Goal: Transaction & Acquisition: Purchase product/service

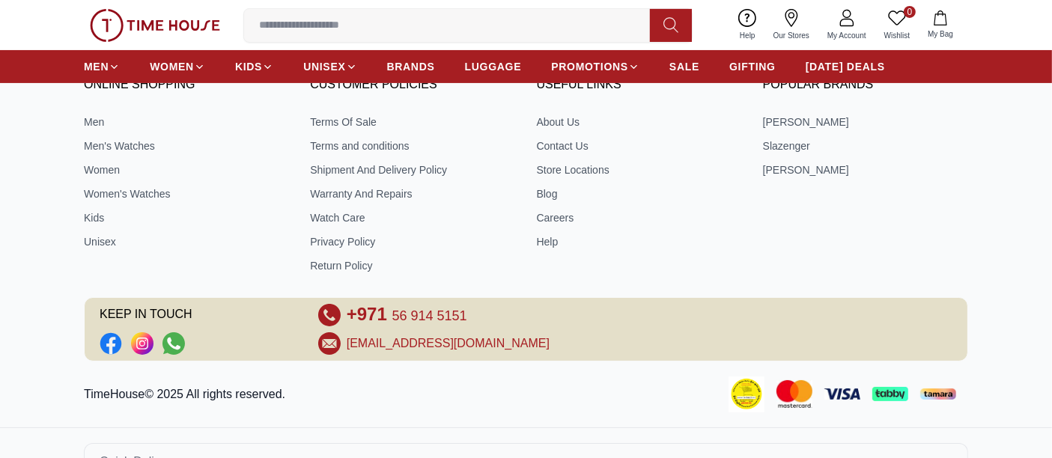
scroll to position [6016, 0]
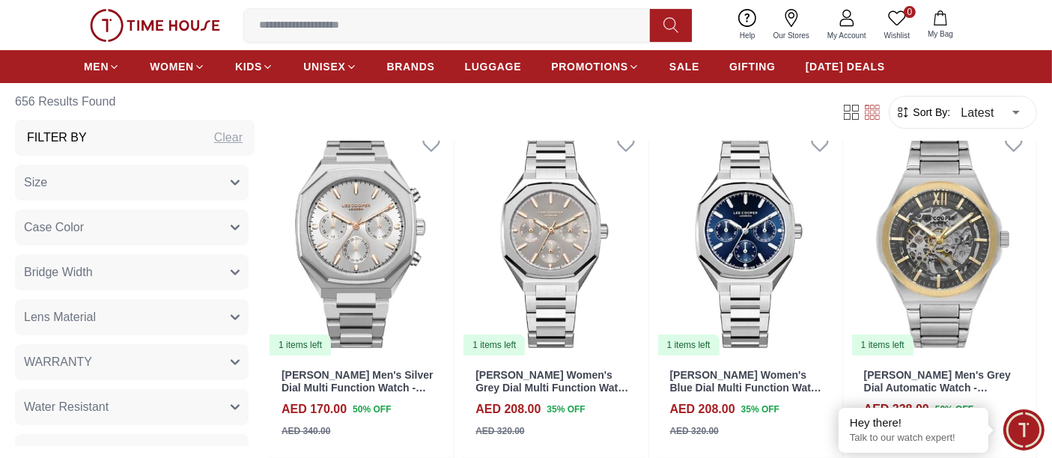
scroll to position [5683, 0]
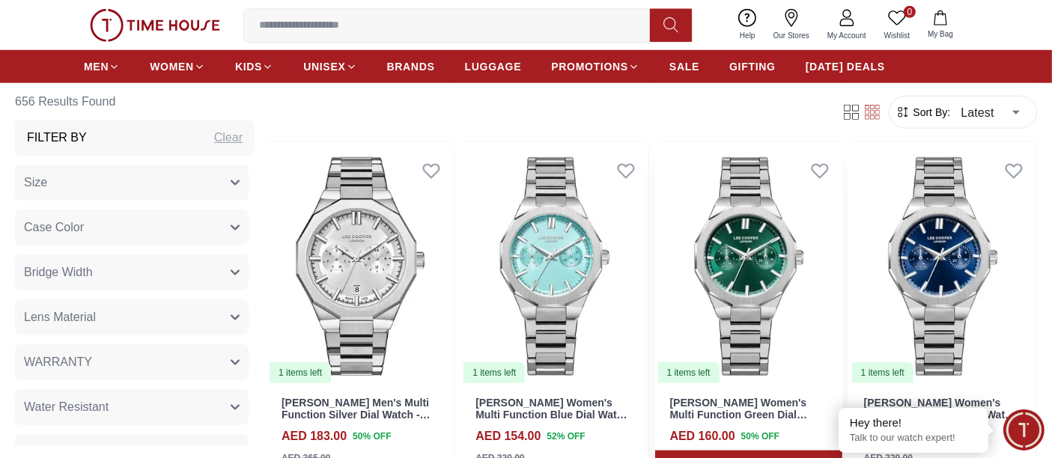
scroll to position [7097, 0]
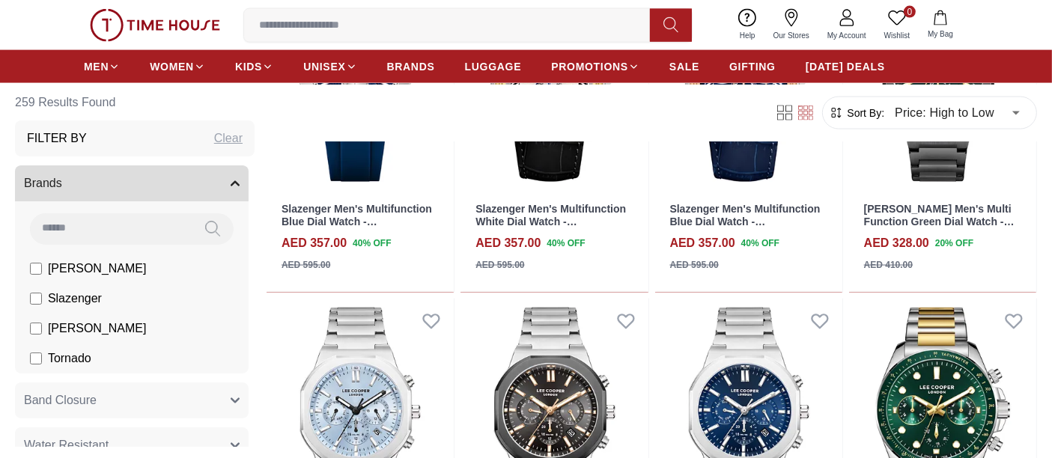
scroll to position [2578, 0]
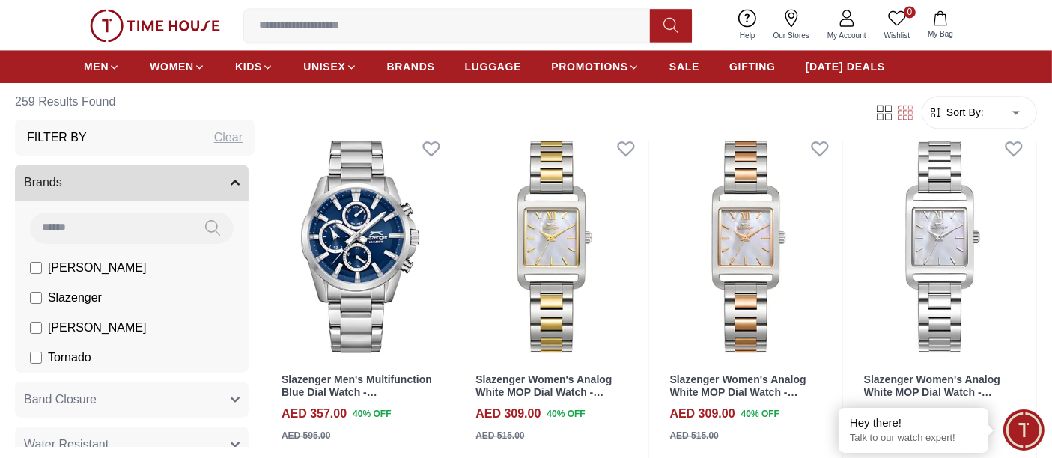
scroll to position [3326, 0]
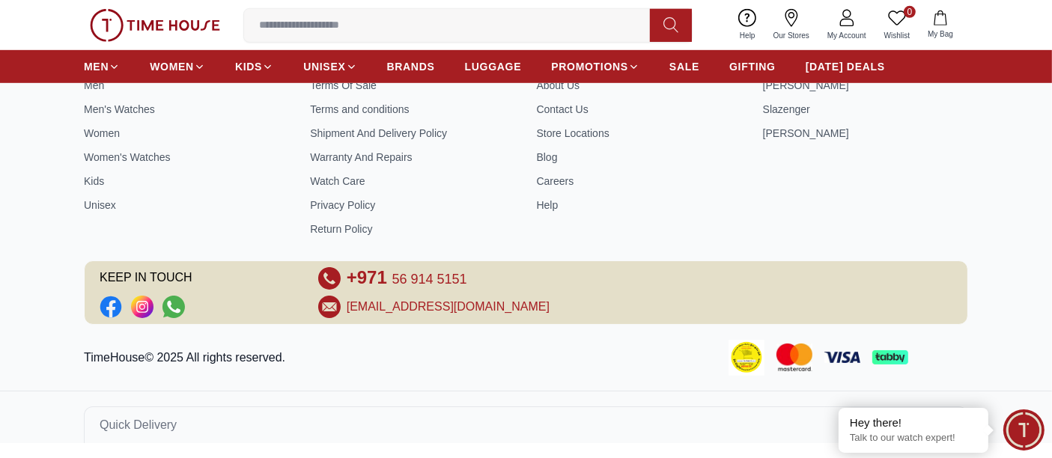
scroll to position [964, 0]
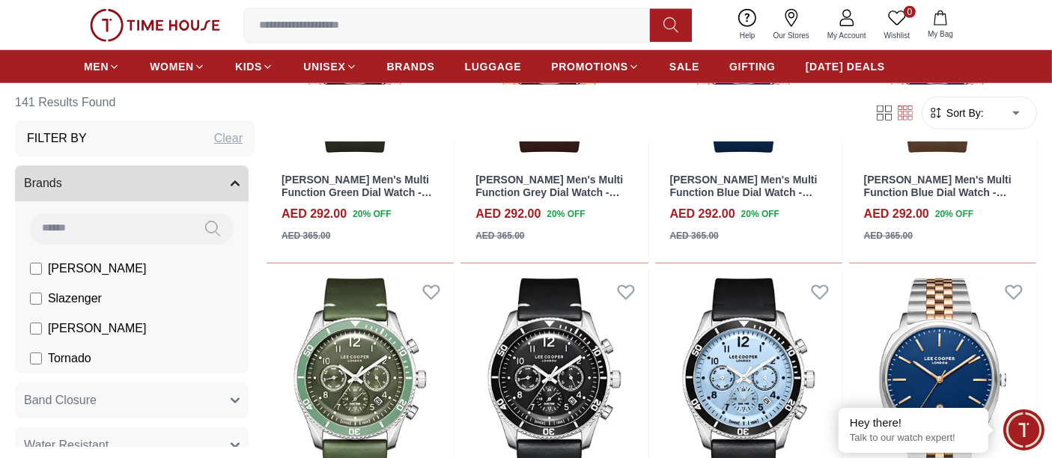
scroll to position [1330, 0]
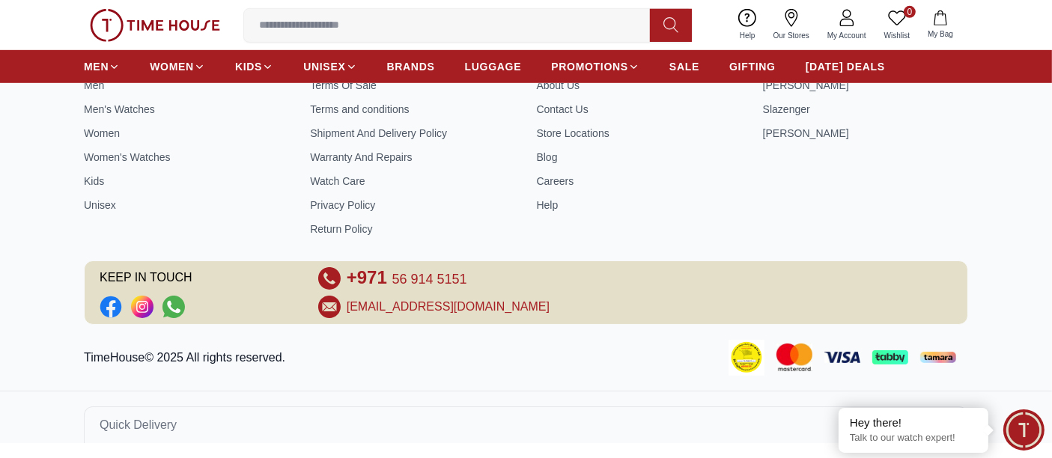
scroll to position [964, 0]
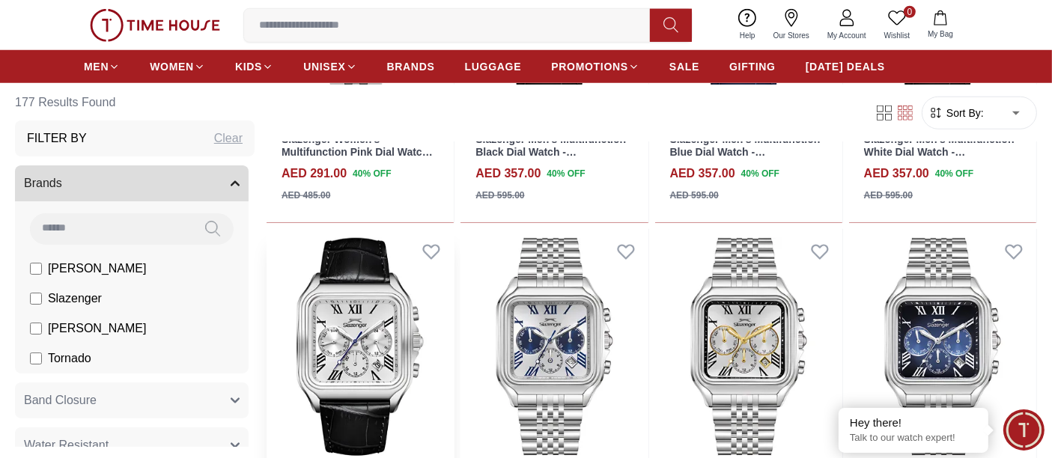
scroll to position [1330, 0]
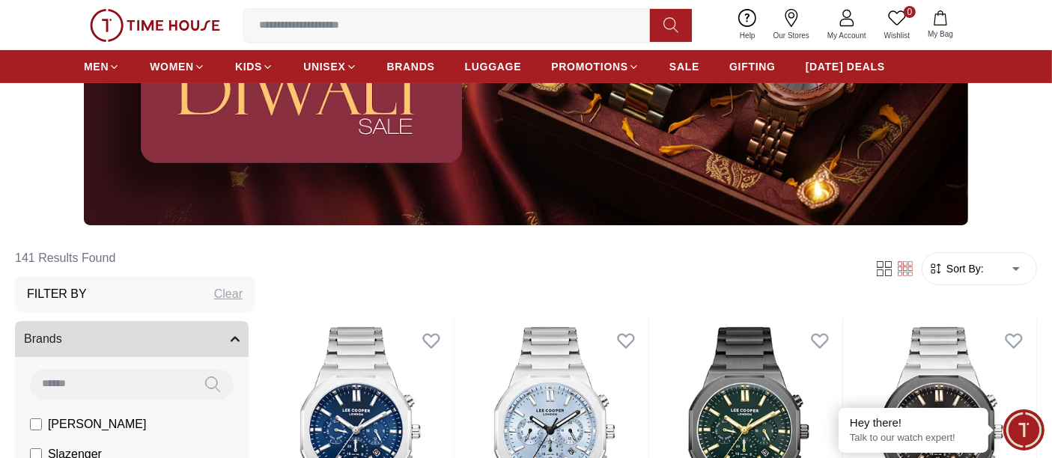
scroll to position [498, 0]
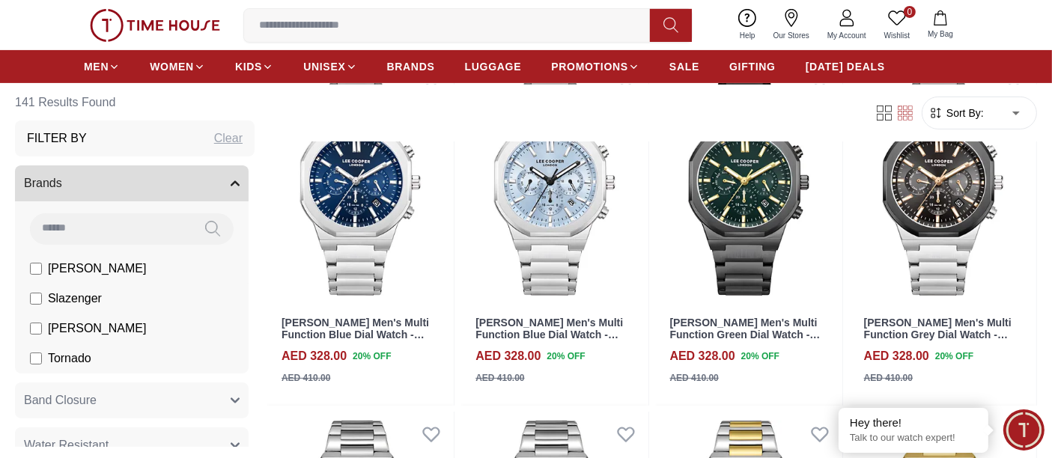
click at [43, 271] on label "[PERSON_NAME]" at bounding box center [88, 268] width 116 height 18
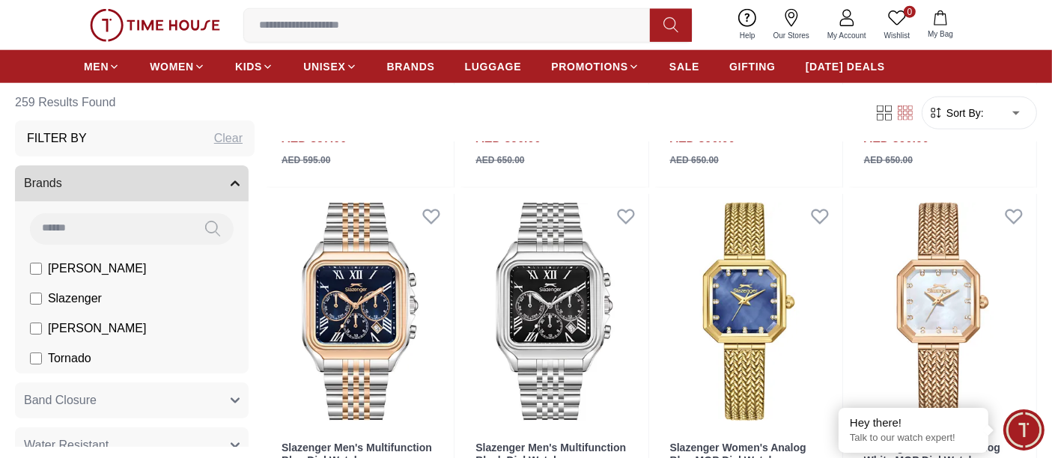
scroll to position [1912, 0]
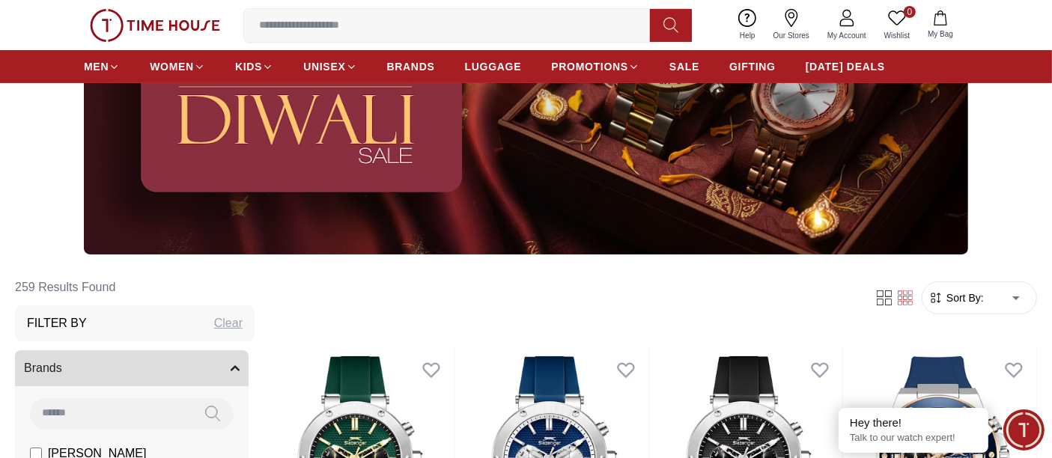
scroll to position [332, 0]
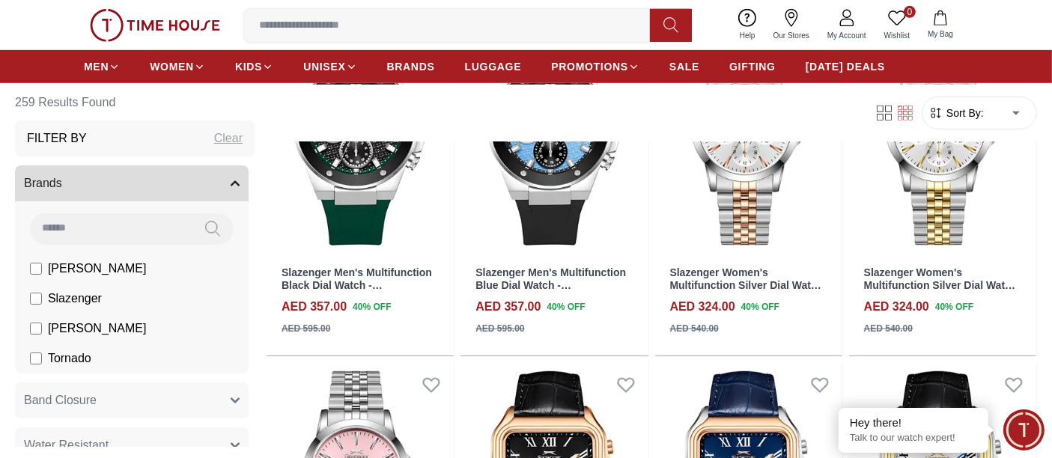
scroll to position [998, 0]
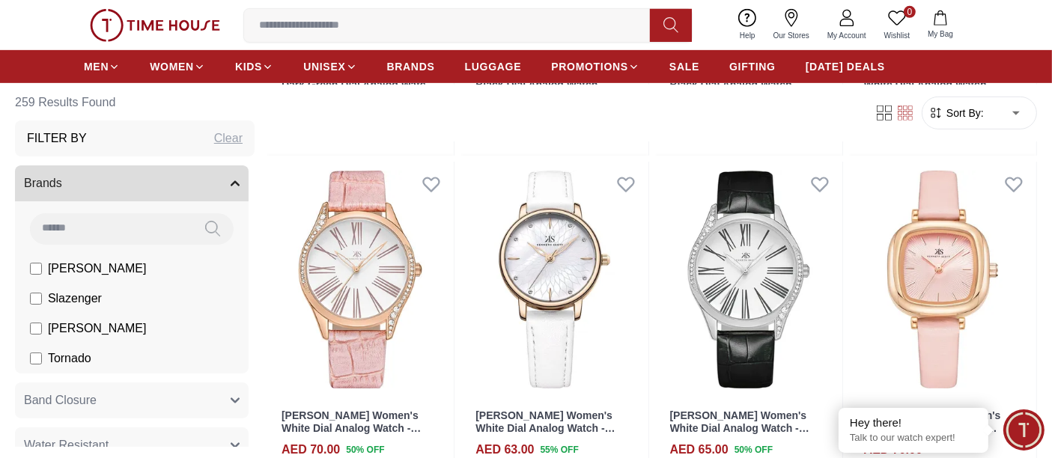
scroll to position [998, 0]
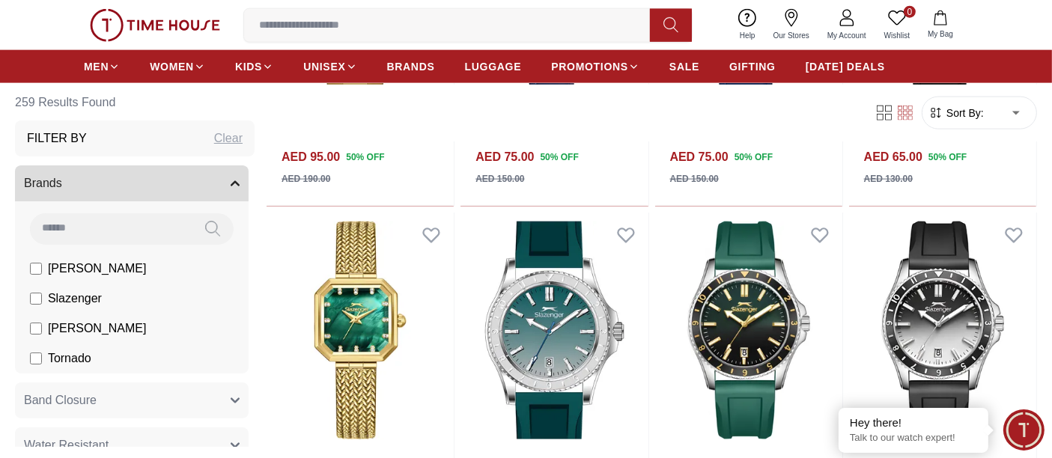
scroll to position [2161, 0]
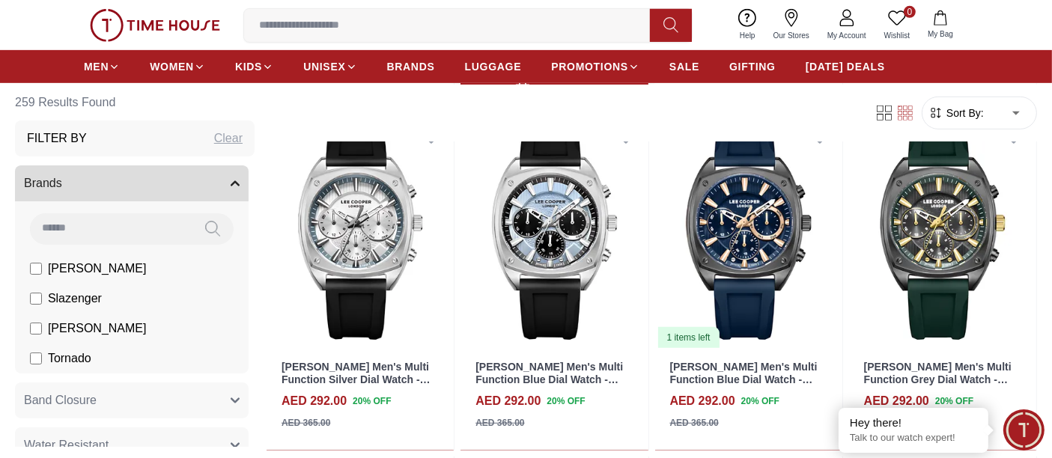
scroll to position [831, 0]
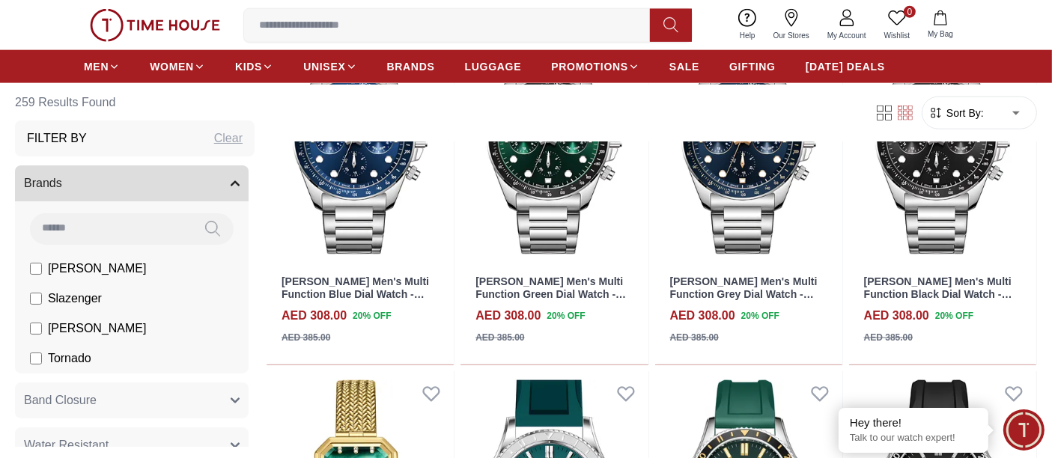
scroll to position [2161, 0]
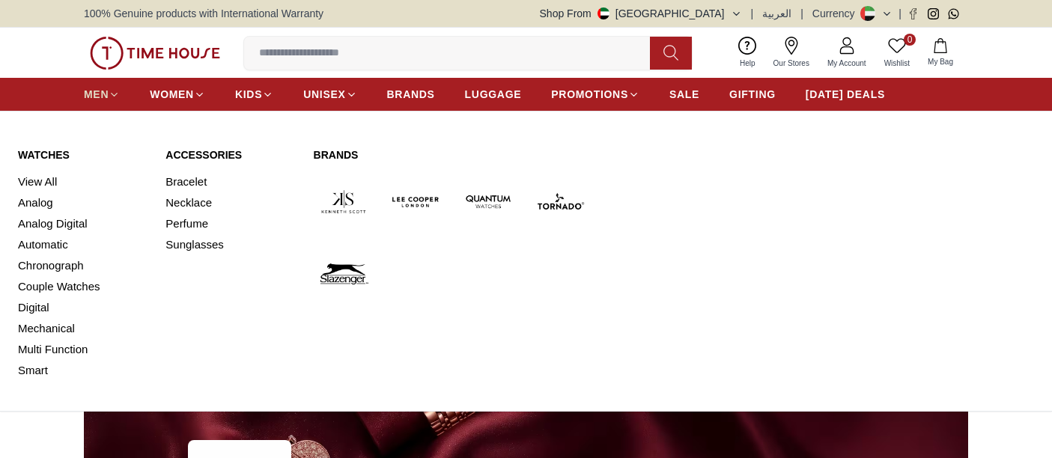
drag, startPoint x: 0, startPoint y: 0, endPoint x: 94, endPoint y: 94, distance: 132.3
click at [94, 94] on span "MEN" at bounding box center [96, 94] width 25 height 15
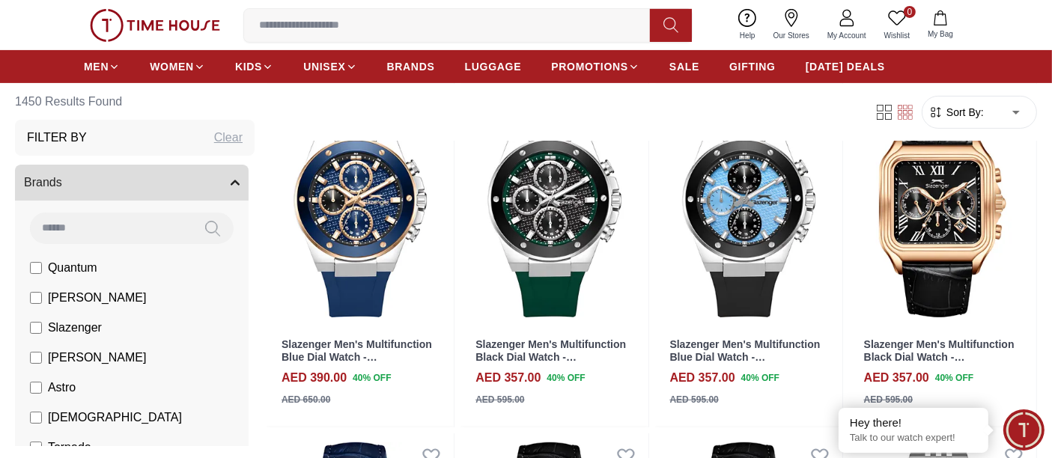
scroll to position [415, 0]
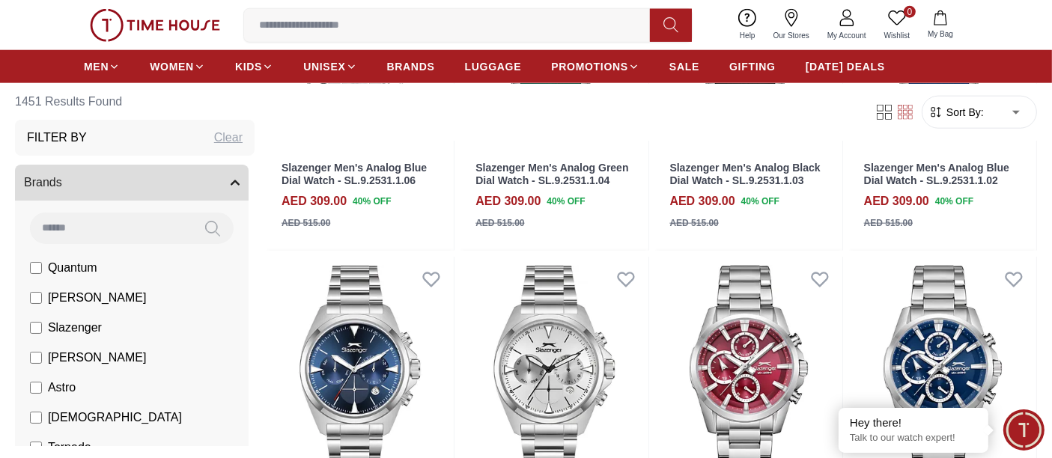
scroll to position [1912, 0]
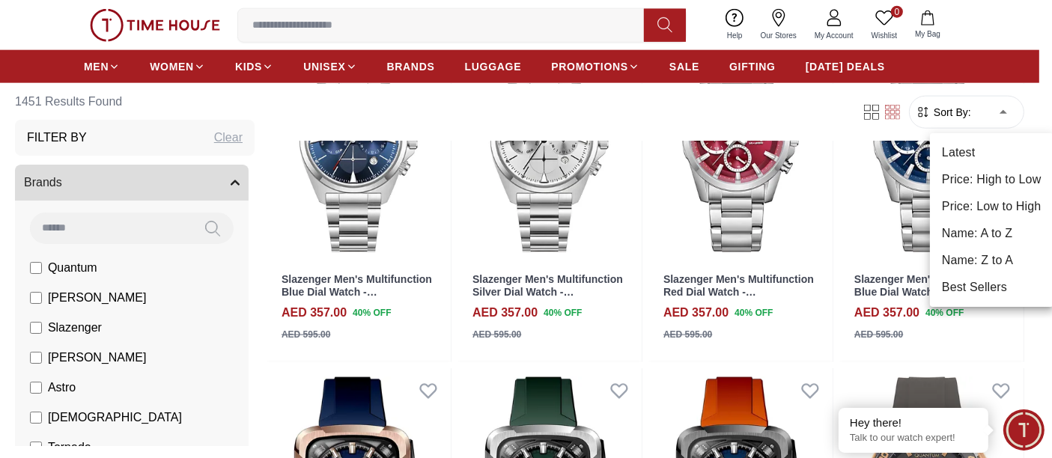
click at [993, 114] on body "100% Genuine products with International Warranty Shop From [GEOGRAPHIC_DATA] |…" at bounding box center [526, 201] width 1052 height 4227
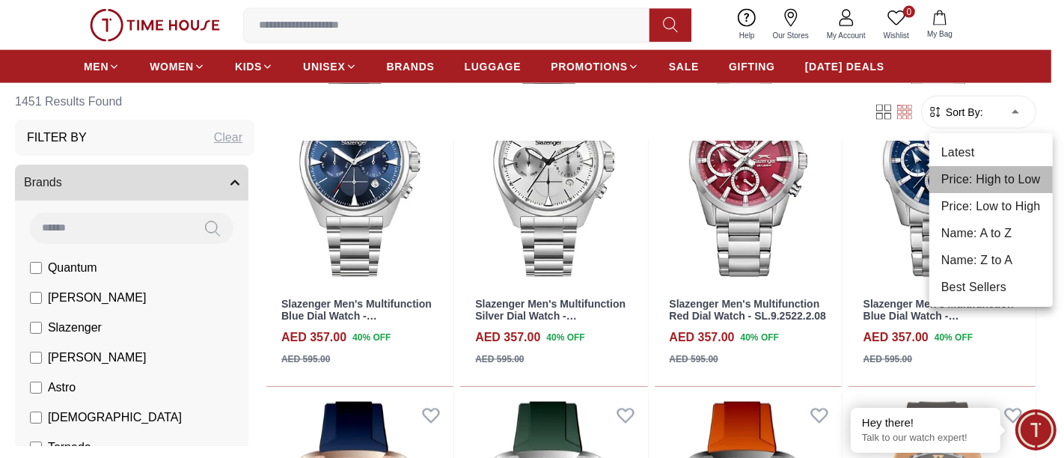
click at [992, 185] on li "Price: High to Low" at bounding box center [991, 179] width 123 height 27
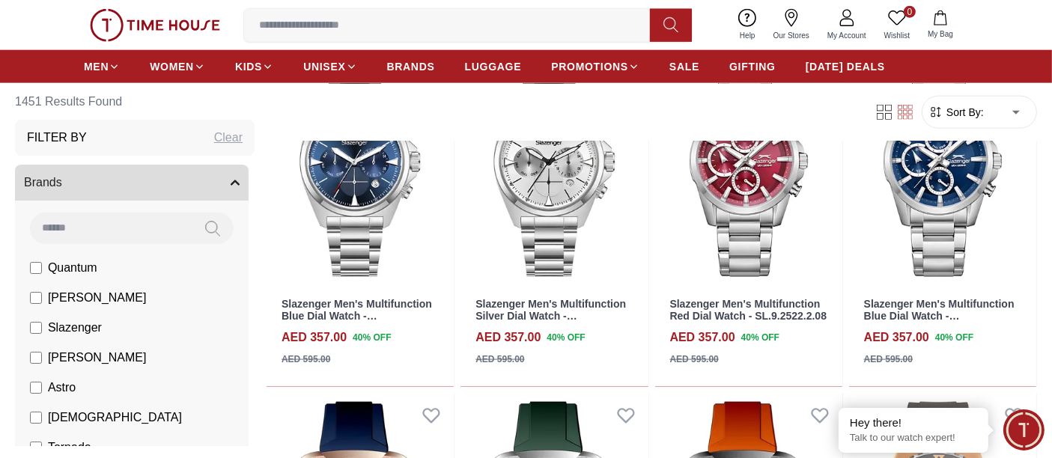
type input "*"
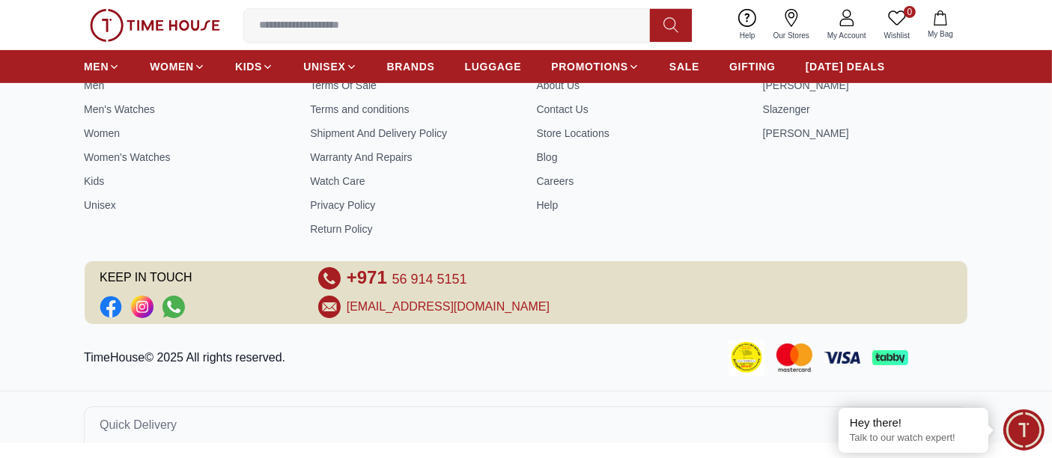
scroll to position [643, 0]
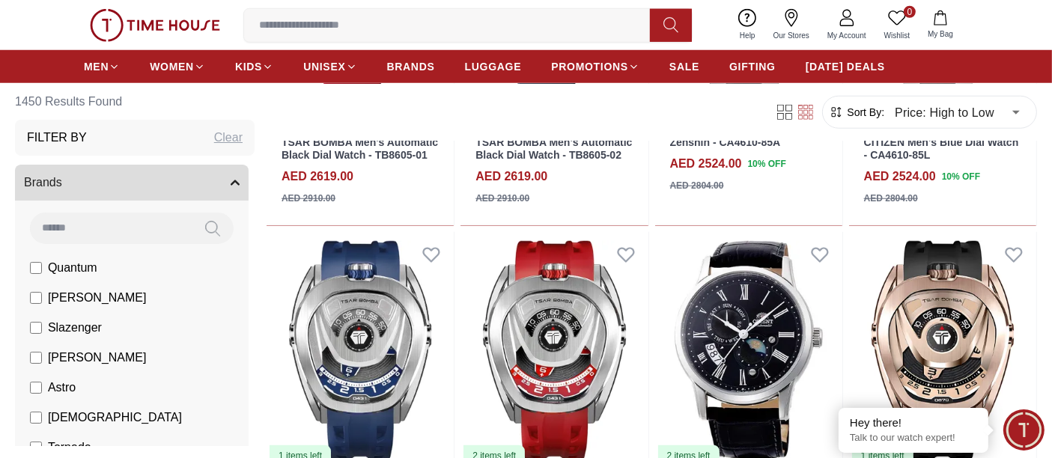
scroll to position [1413, 0]
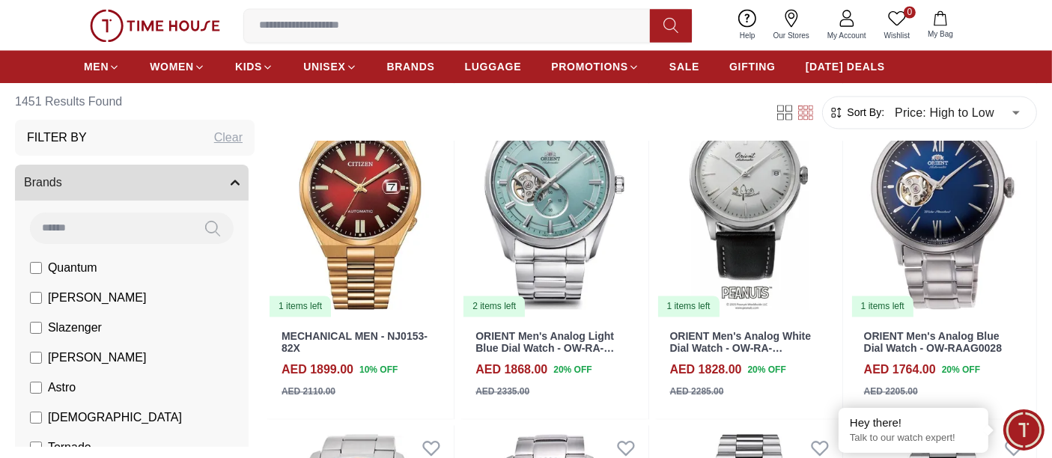
scroll to position [2827, 0]
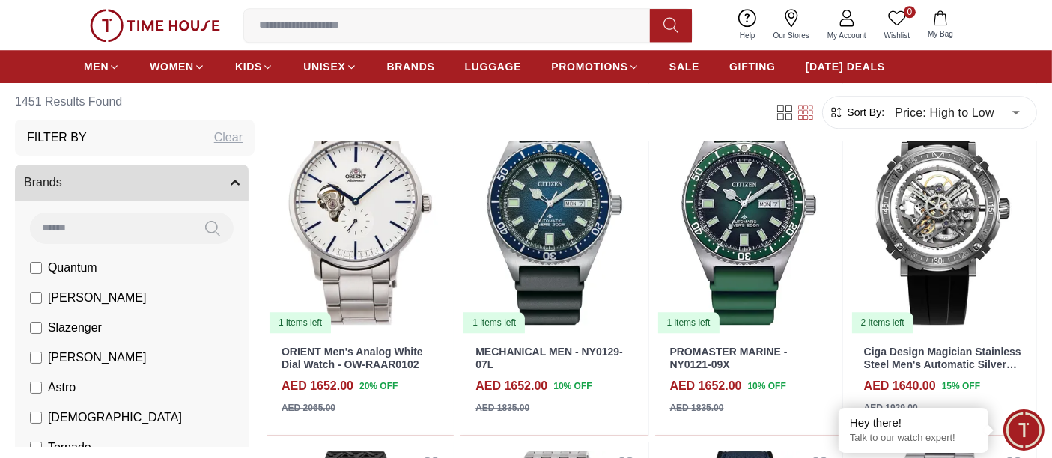
scroll to position [4240, 0]
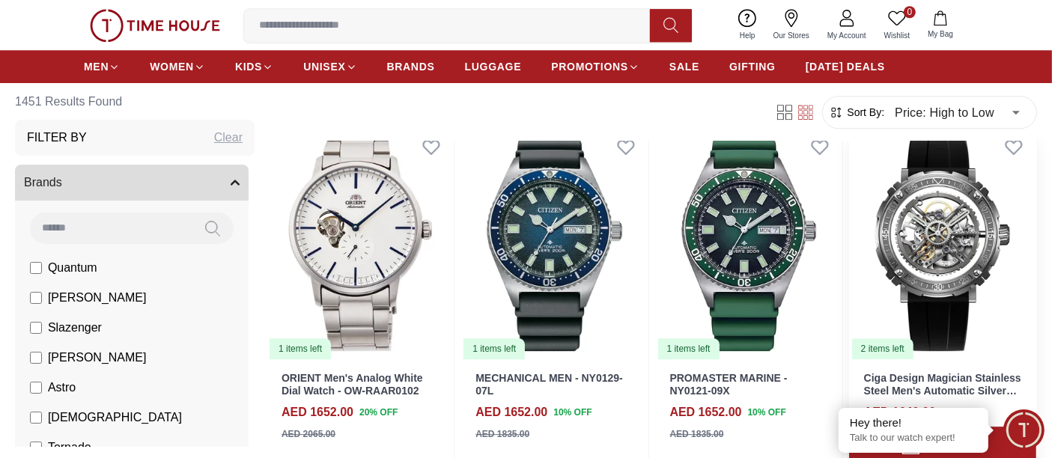
click at [889, 206] on img at bounding box center [942, 242] width 187 height 236
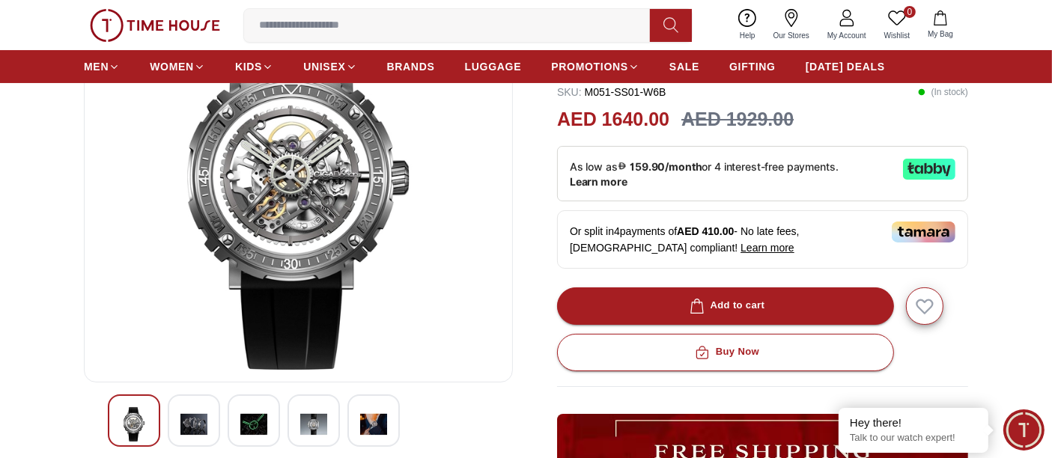
scroll to position [249, 0]
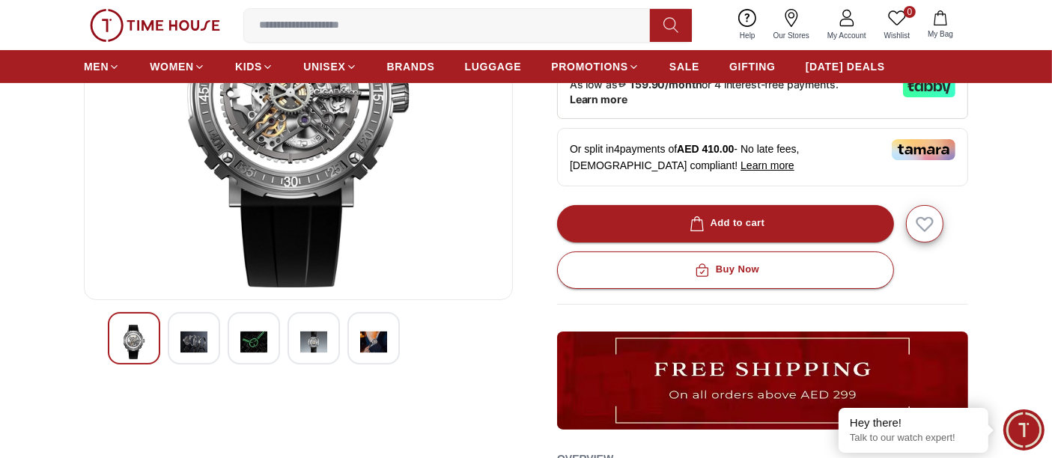
click at [190, 345] on img at bounding box center [193, 342] width 27 height 34
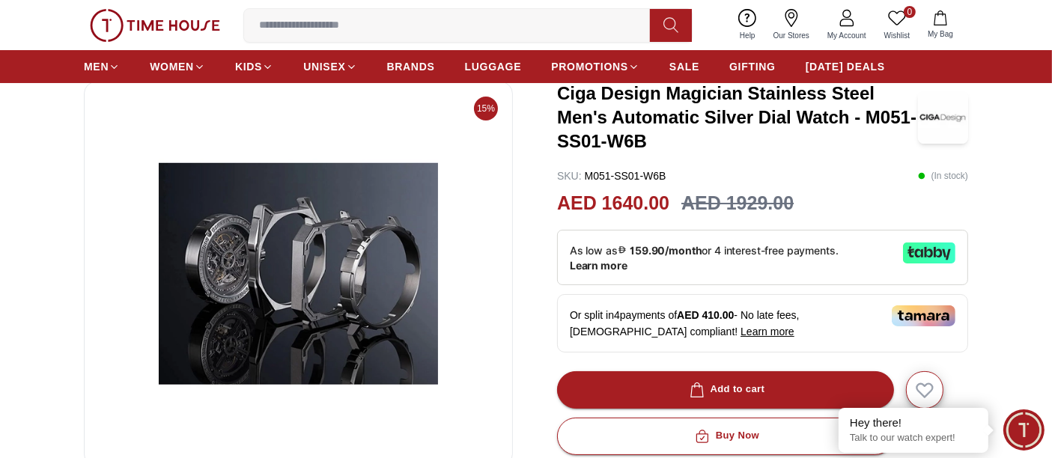
scroll to position [332, 0]
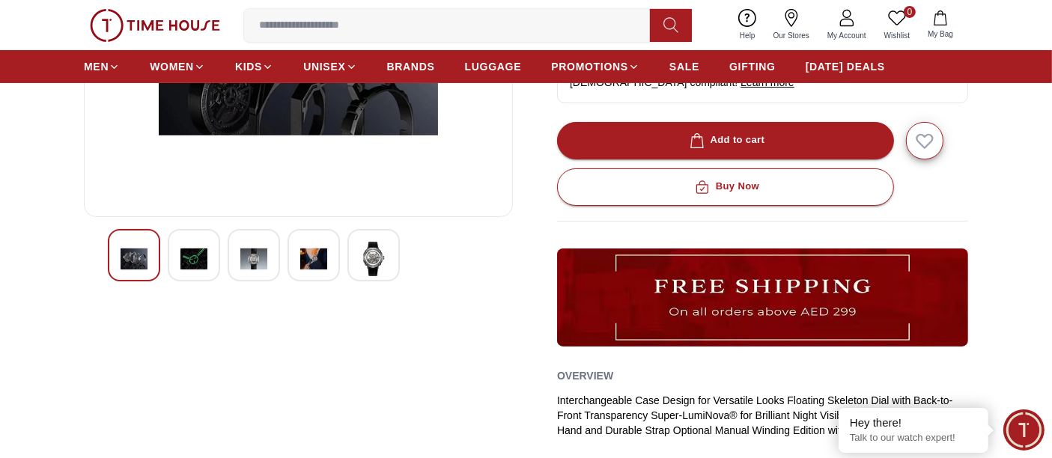
click at [237, 260] on div at bounding box center [254, 255] width 52 height 52
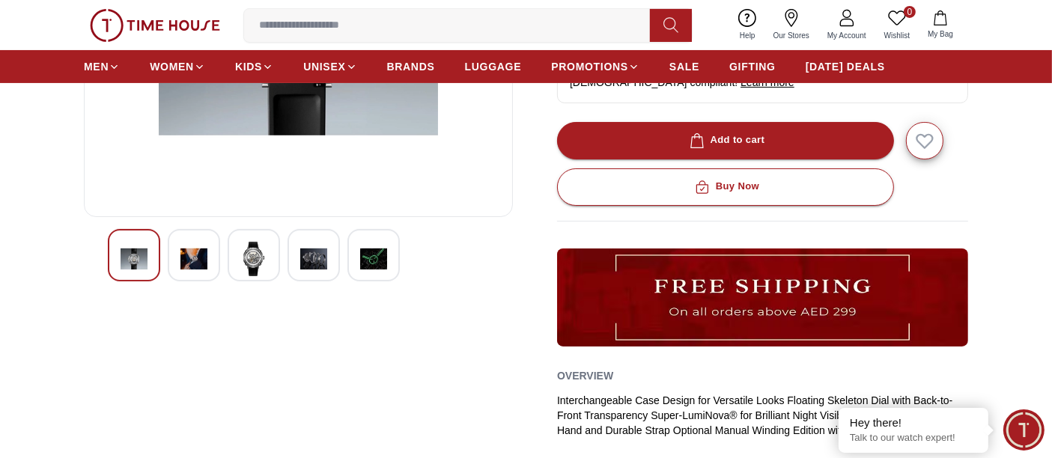
click at [314, 262] on img at bounding box center [313, 259] width 27 height 34
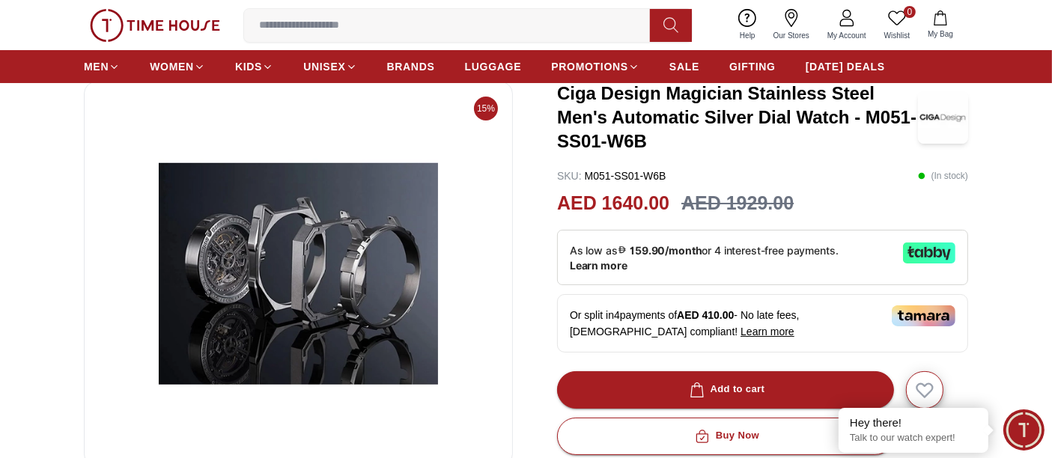
scroll to position [249, 0]
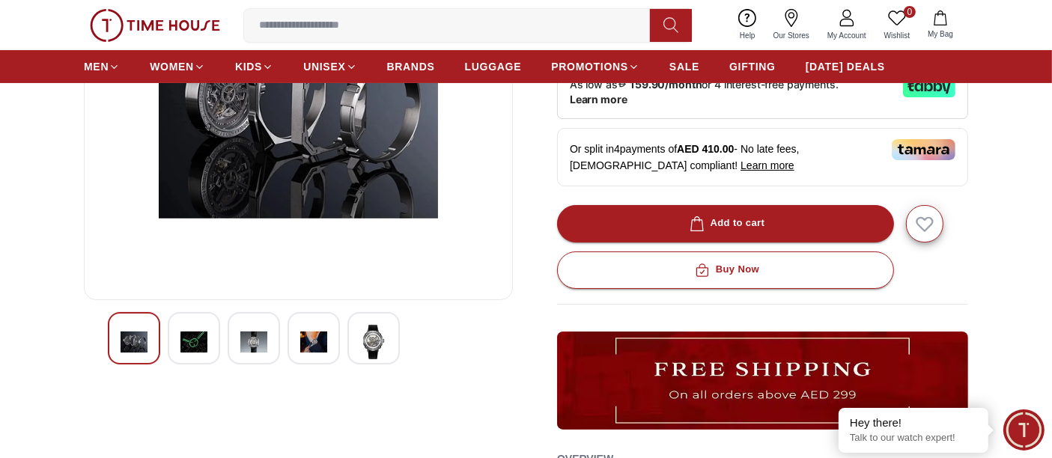
click at [362, 345] on img at bounding box center [373, 342] width 27 height 34
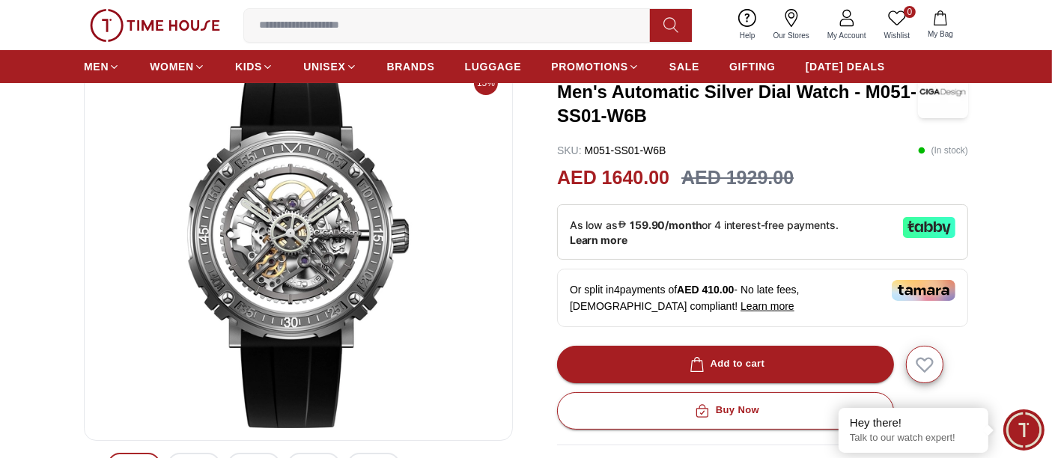
scroll to position [83, 0]
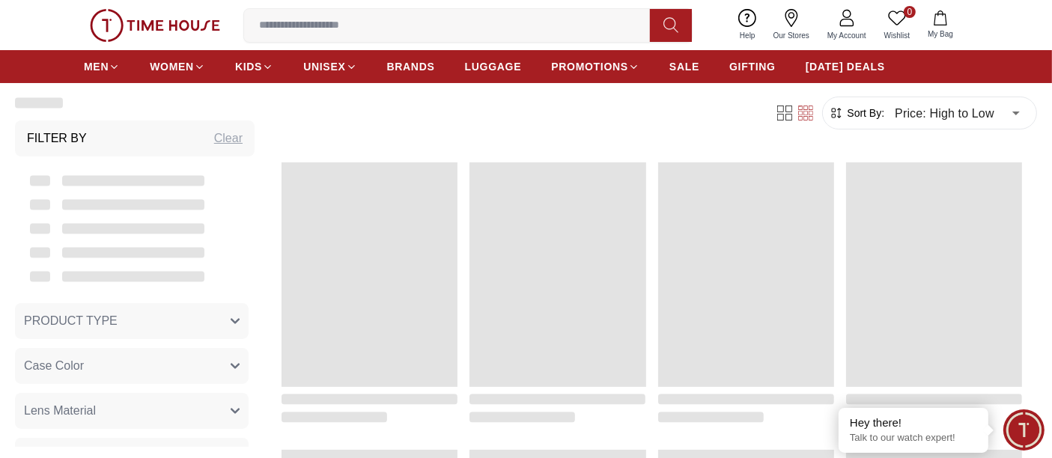
scroll to position [1510, 0]
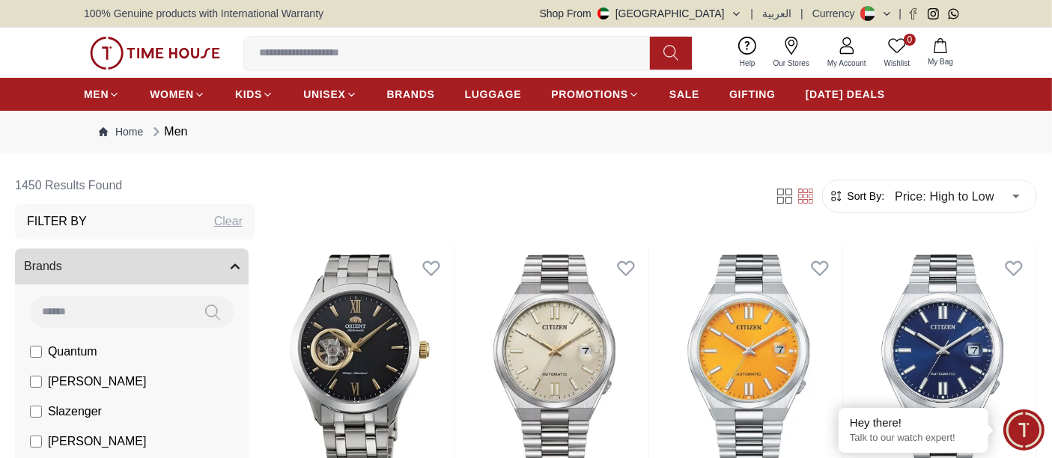
click at [941, 43] on icon "button" at bounding box center [940, 45] width 15 height 15
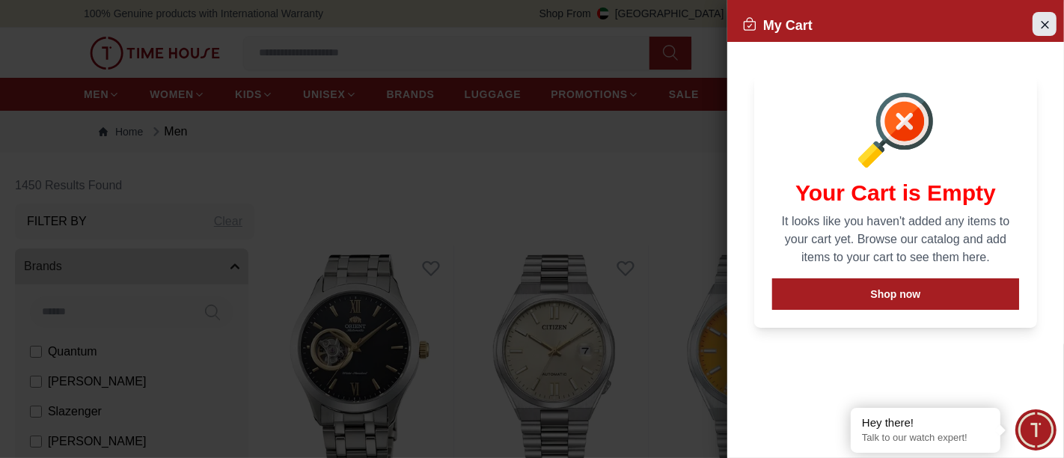
click at [1037, 27] on button "Close Account" at bounding box center [1045, 24] width 24 height 24
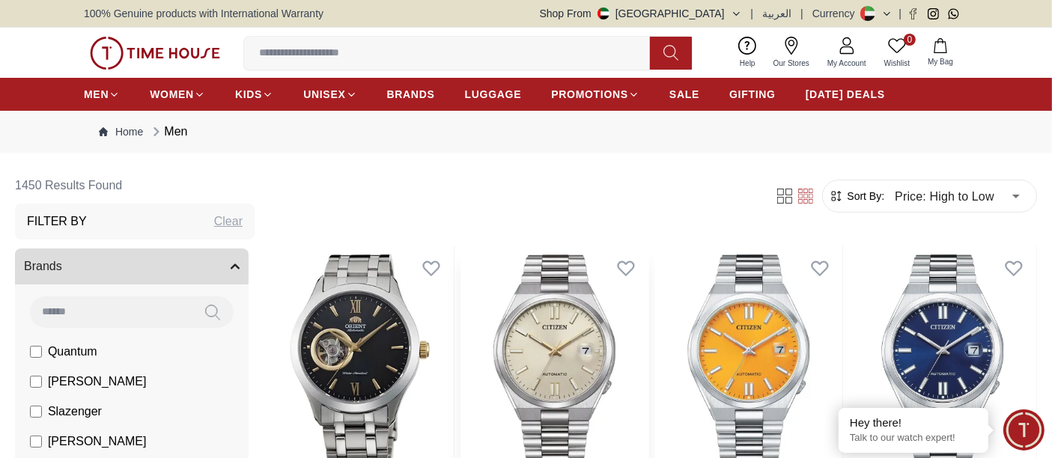
click at [560, 339] on img at bounding box center [553, 363] width 187 height 236
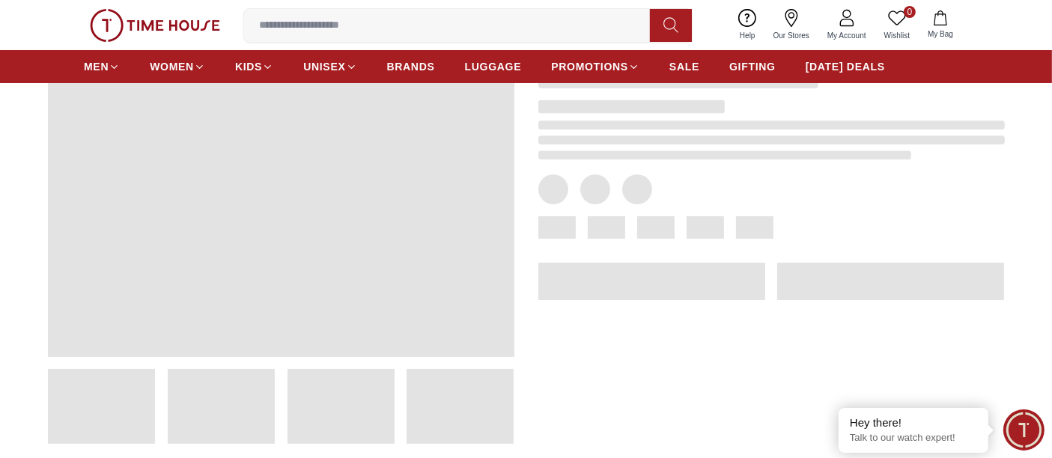
scroll to position [166, 0]
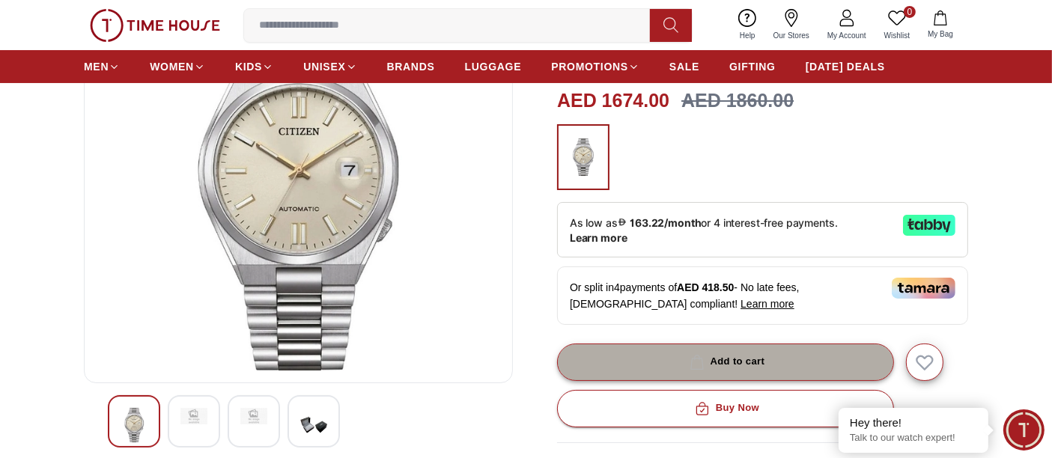
click at [671, 361] on button "Add to cart" at bounding box center [725, 362] width 337 height 37
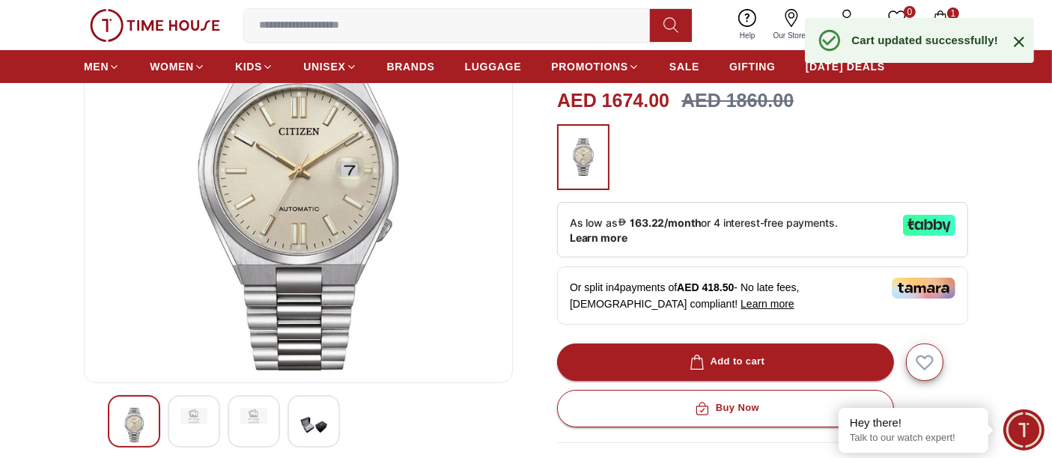
click at [937, 12] on icon "button" at bounding box center [940, 17] width 15 height 15
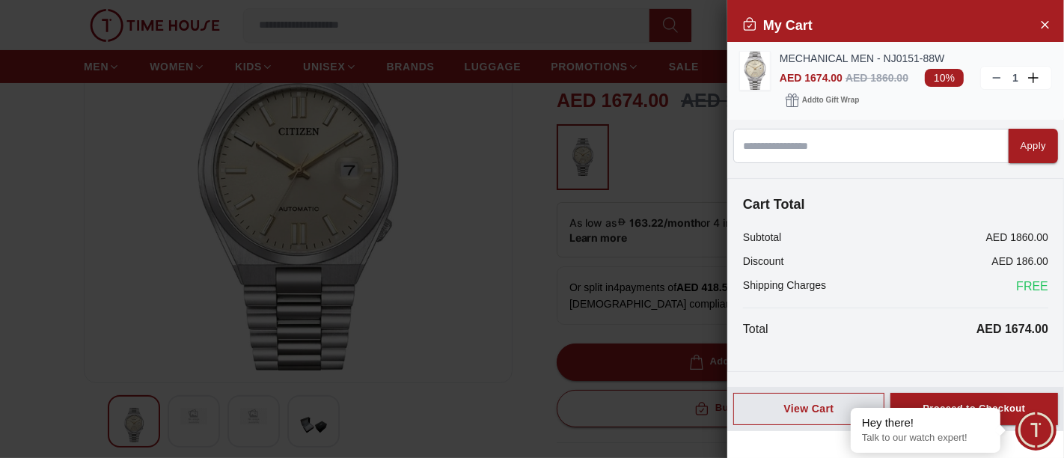
click at [994, 76] on icon at bounding box center [997, 78] width 12 height 12
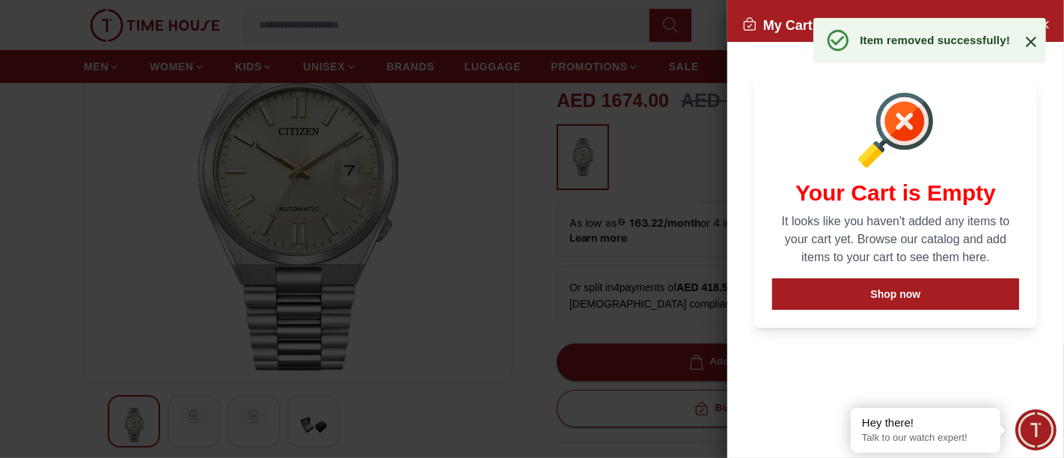
click at [1025, 46] on icon at bounding box center [1031, 42] width 18 height 18
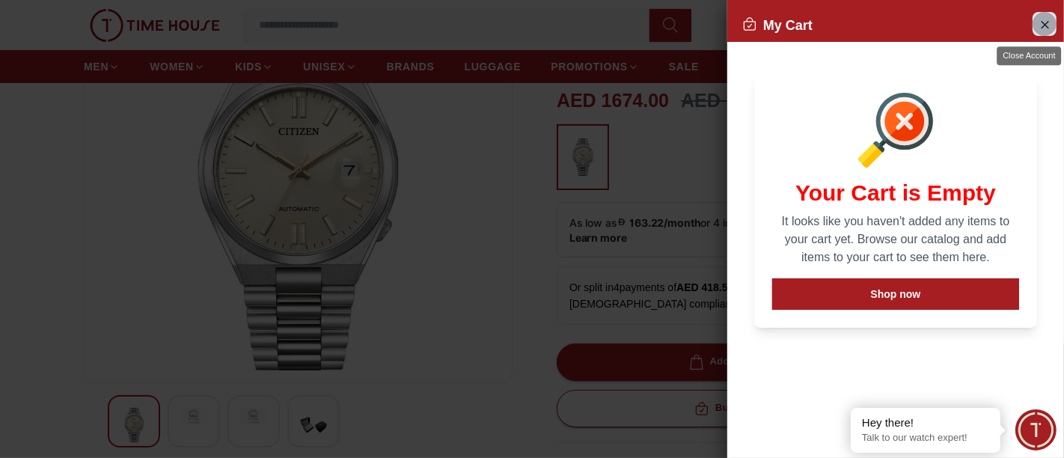
click at [1039, 26] on icon "Close Account" at bounding box center [1045, 24] width 12 height 19
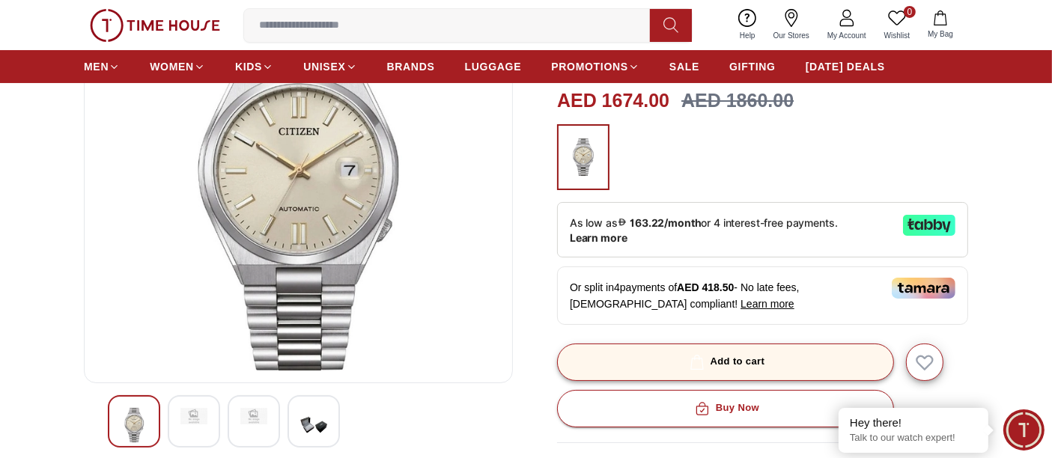
click at [730, 363] on div "Add to cart" at bounding box center [725, 361] width 79 height 17
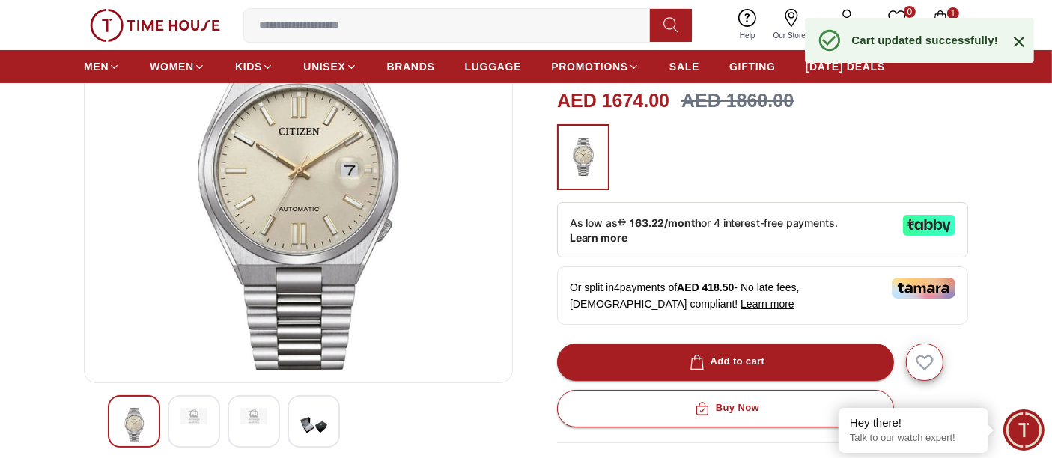
click at [943, 11] on icon "button" at bounding box center [940, 17] width 15 height 15
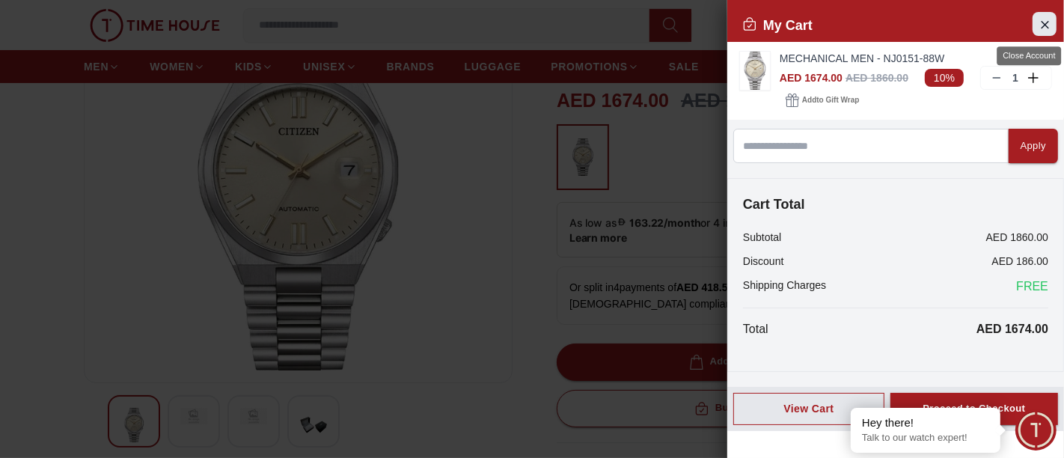
click at [1041, 25] on icon "Close Account" at bounding box center [1045, 24] width 12 height 19
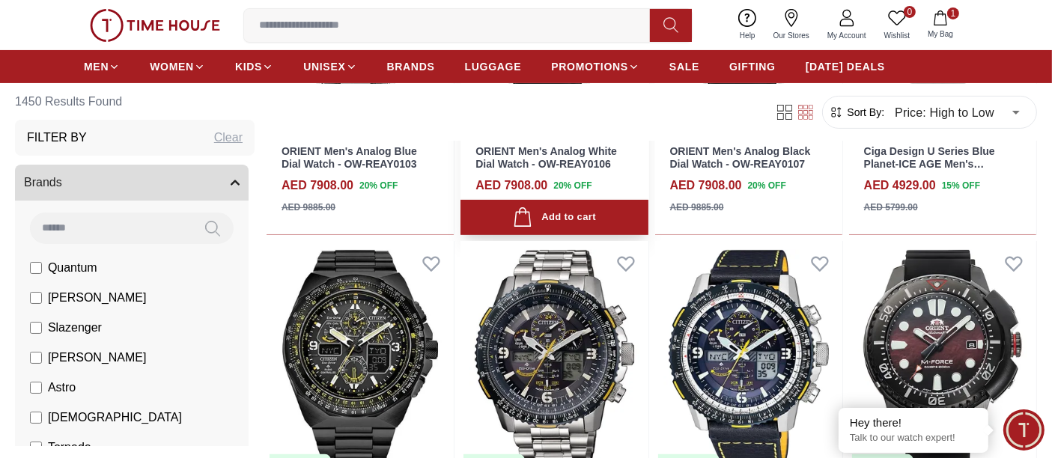
scroll to position [415, 0]
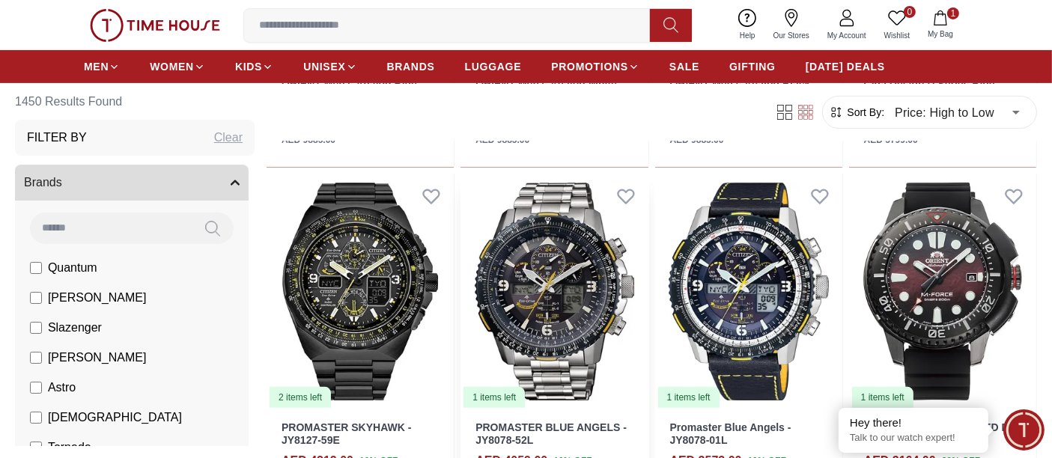
click at [539, 293] on img at bounding box center [553, 292] width 187 height 236
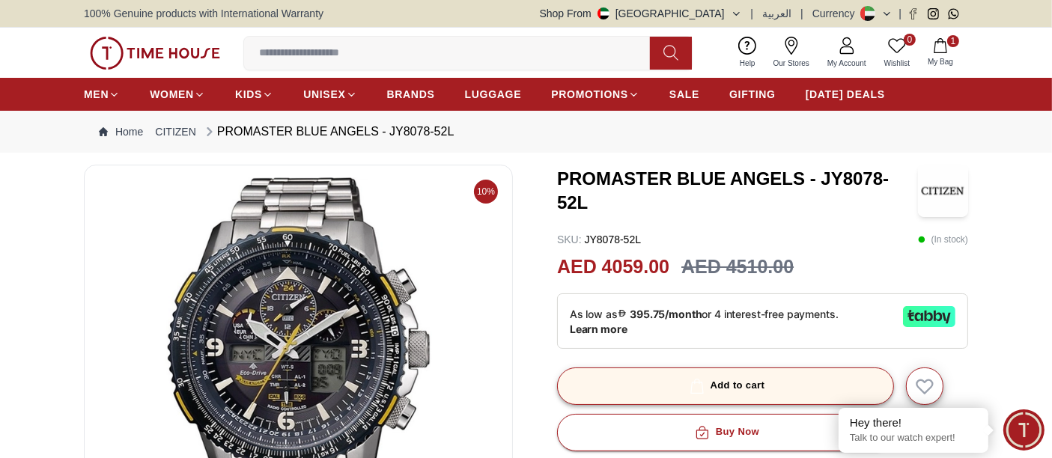
click at [710, 377] on div "Add to cart" at bounding box center [725, 385] width 79 height 17
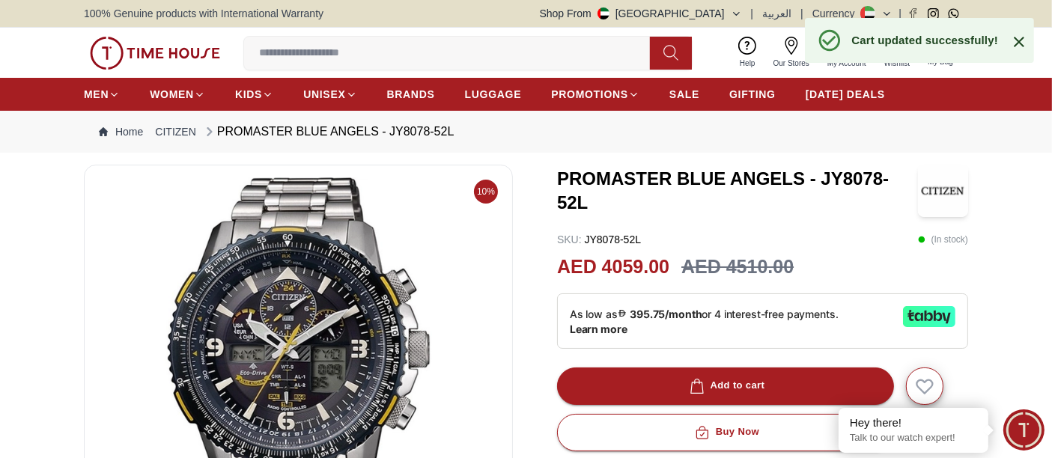
click at [1013, 41] on icon at bounding box center [1019, 42] width 18 height 18
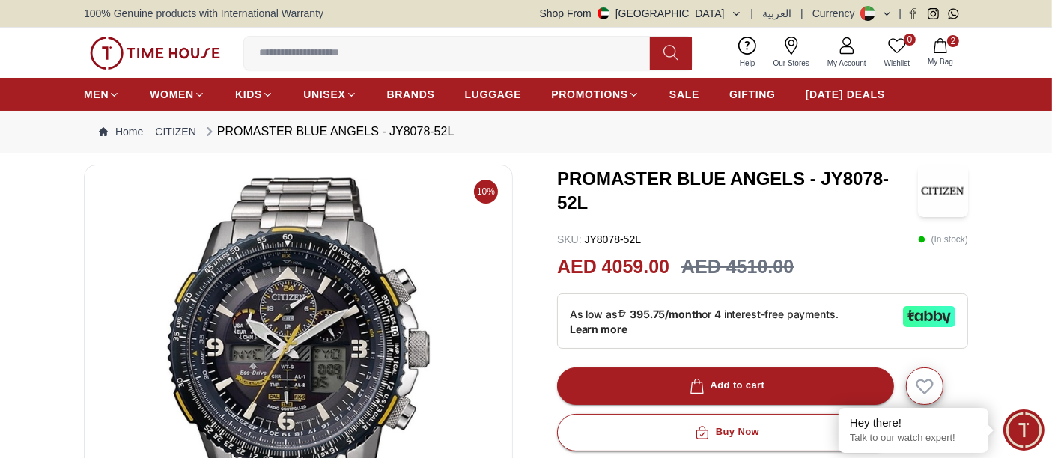
click at [936, 48] on icon "button" at bounding box center [940, 45] width 15 height 15
